Goal: Use online tool/utility: Use online tool/utility

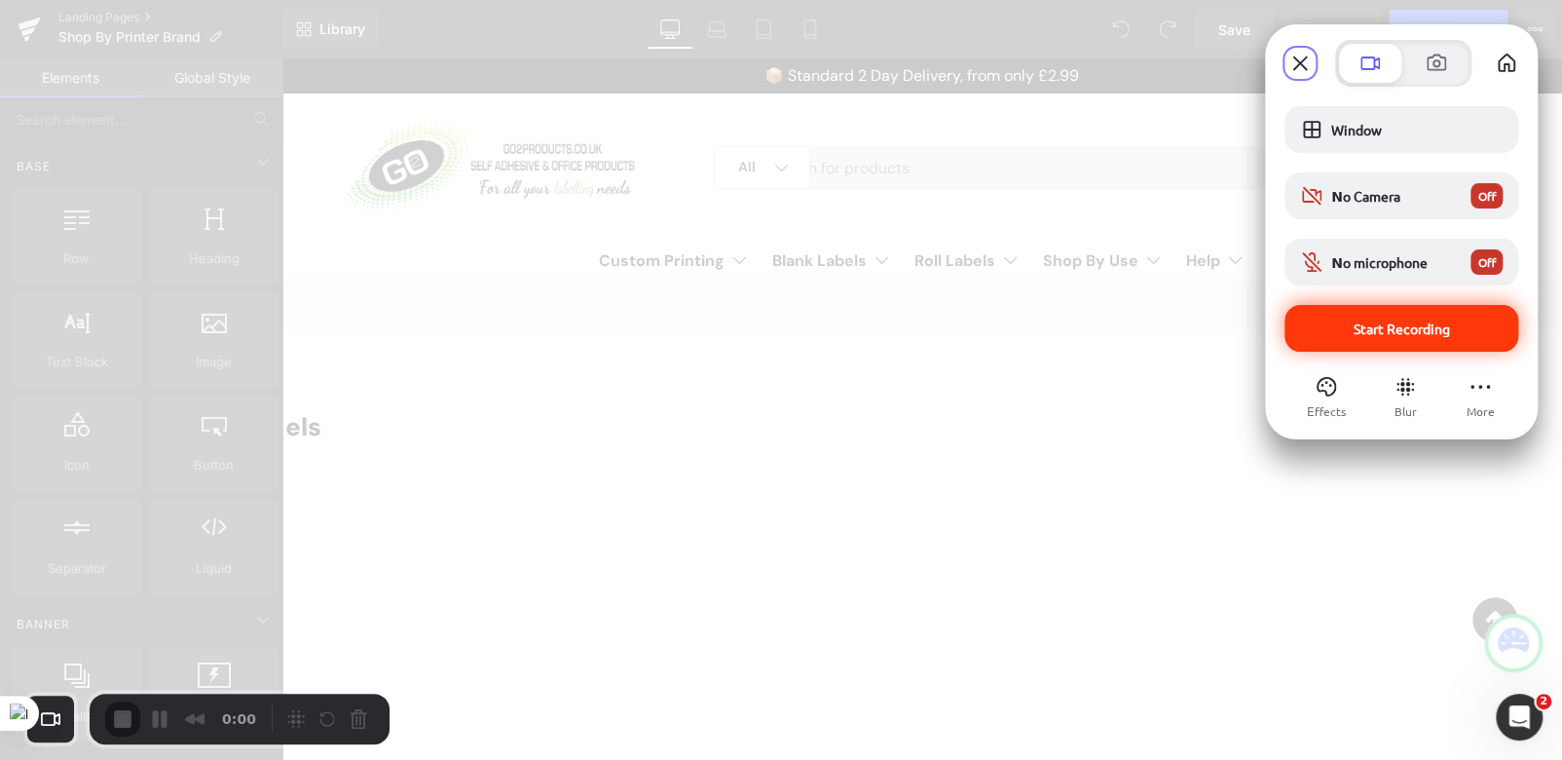
click at [1387, 331] on span "Start Recording" at bounding box center [1402, 328] width 96 height 18
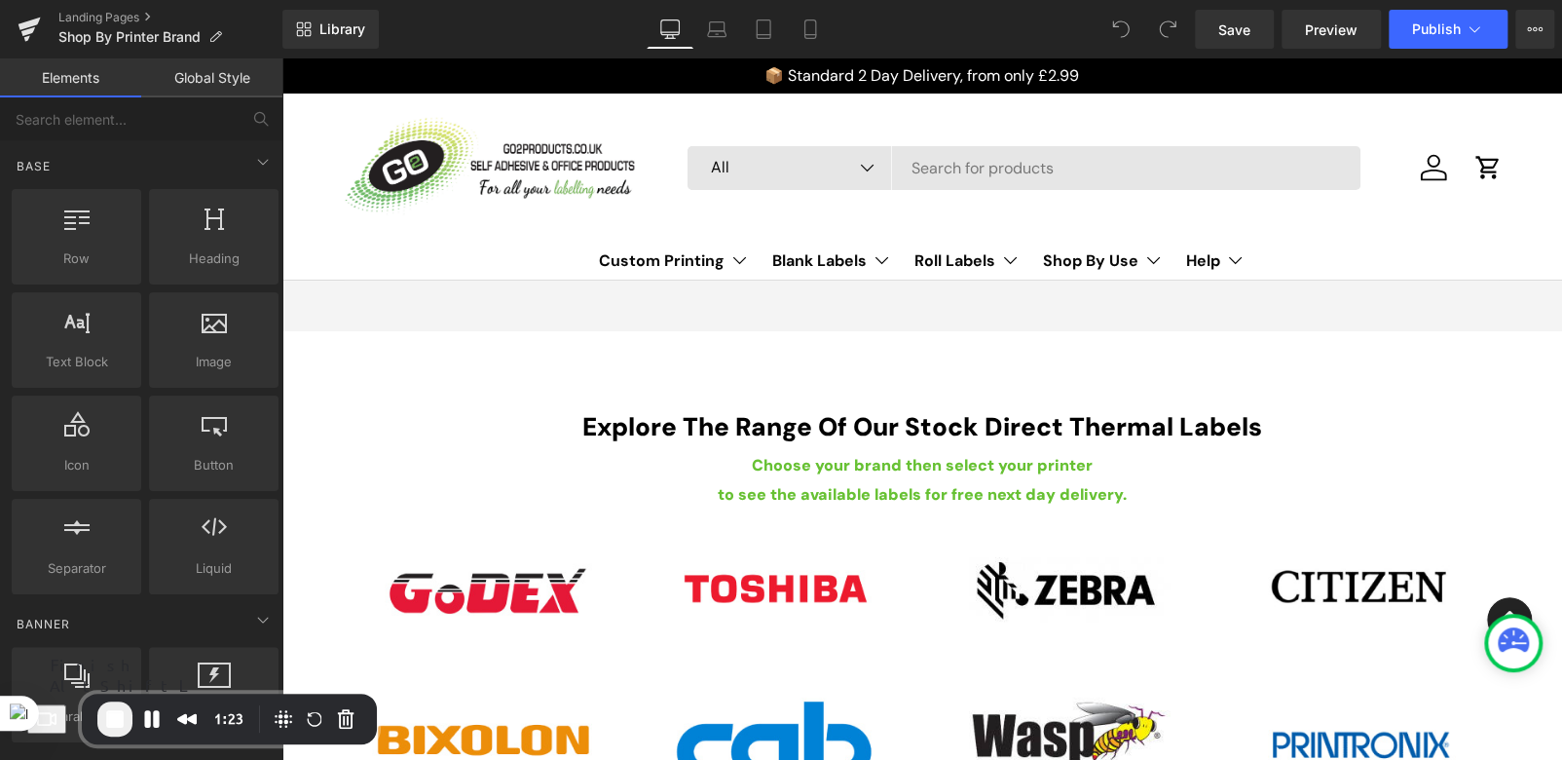
click at [118, 710] on span "End Recording" at bounding box center [114, 718] width 23 height 23
